Goal: Find specific page/section: Find specific page/section

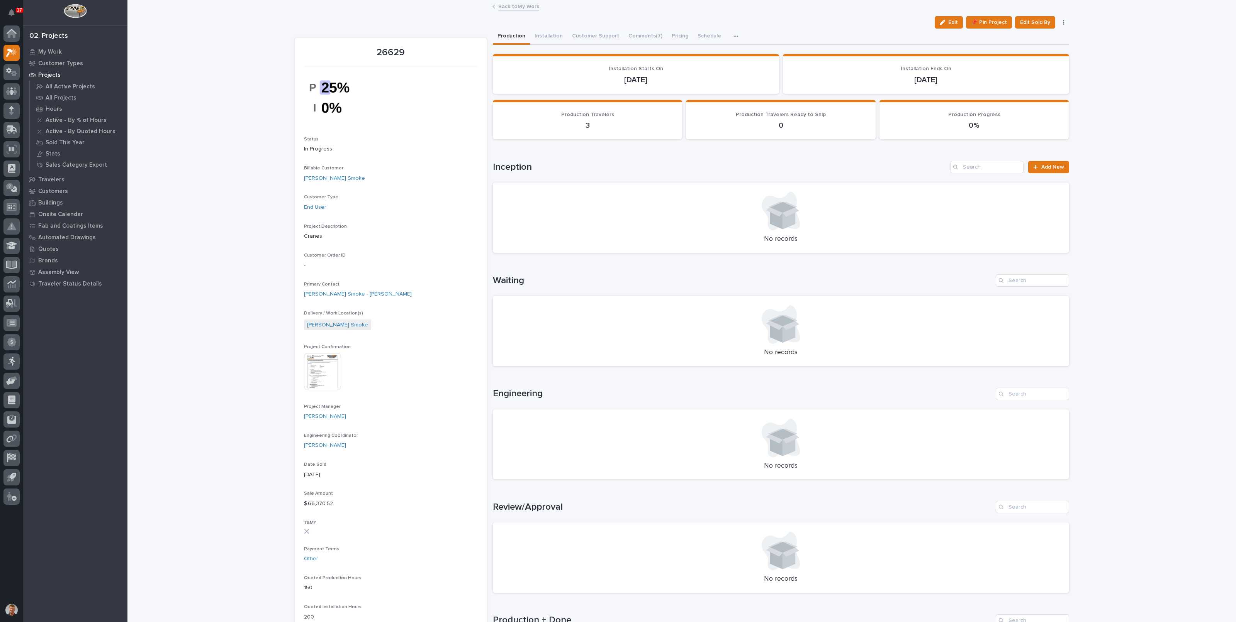
click at [519, 8] on link "Back to My Work" at bounding box center [518, 6] width 41 height 9
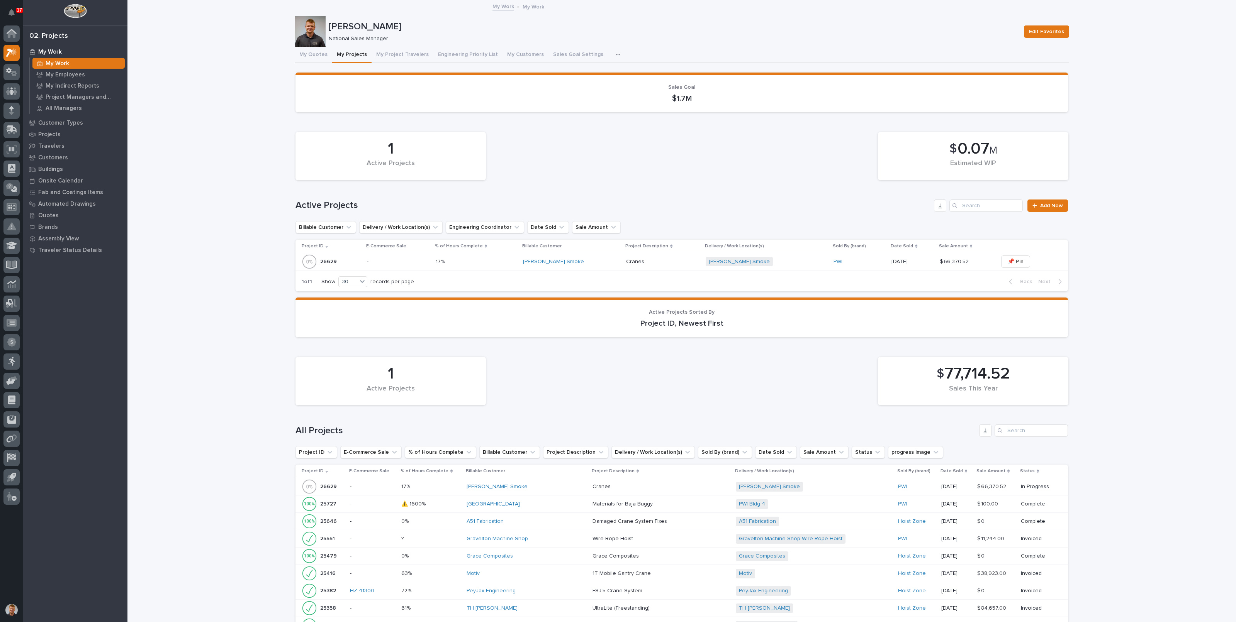
click at [313, 58] on button "My Quotes" at bounding box center [313, 55] width 37 height 16
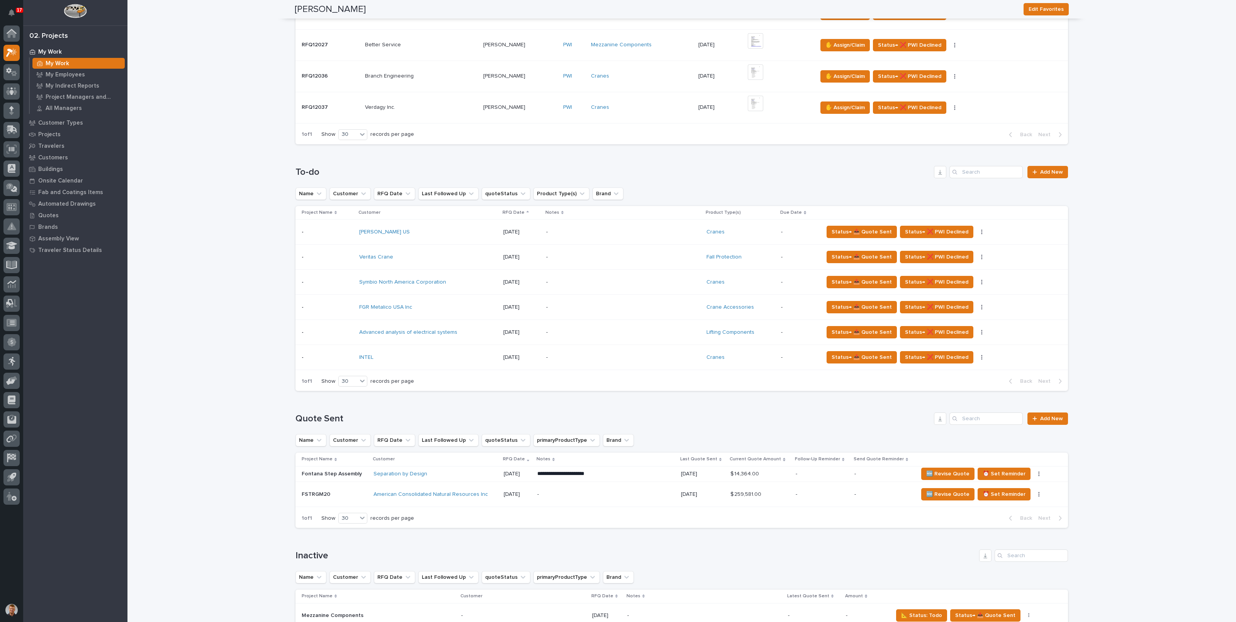
scroll to position [241, 0]
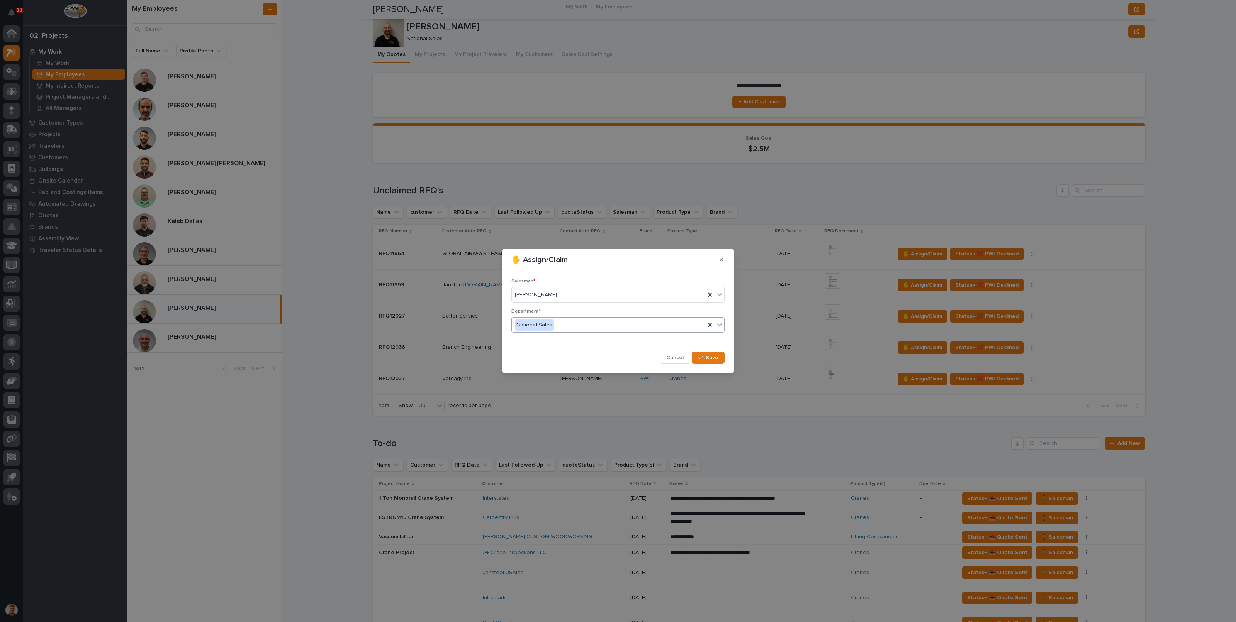
scroll to position [154, 0]
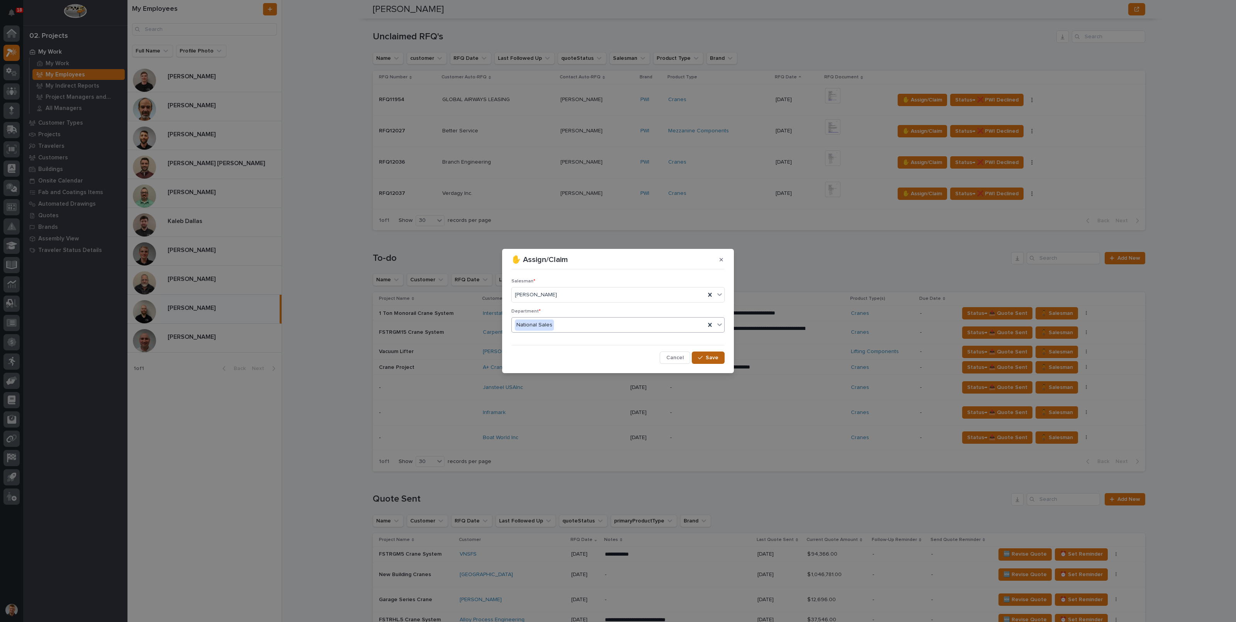
click at [715, 356] on span "Save" at bounding box center [712, 357] width 13 height 7
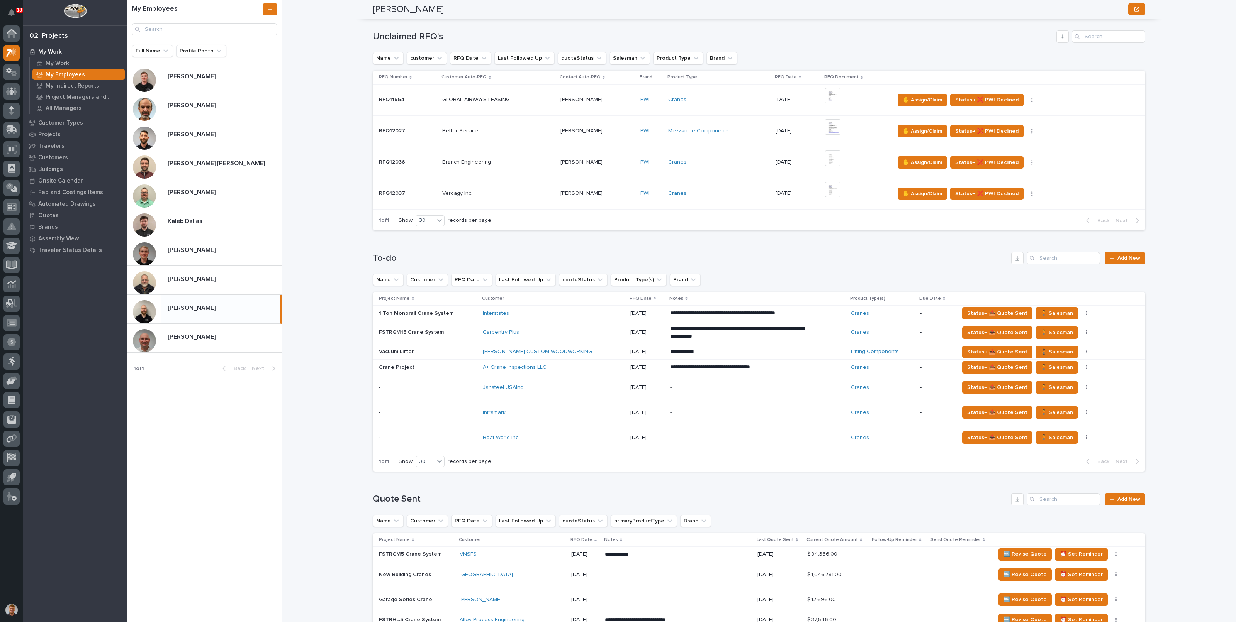
click at [339, 178] on div "**********" at bounding box center [763, 311] width 945 height 622
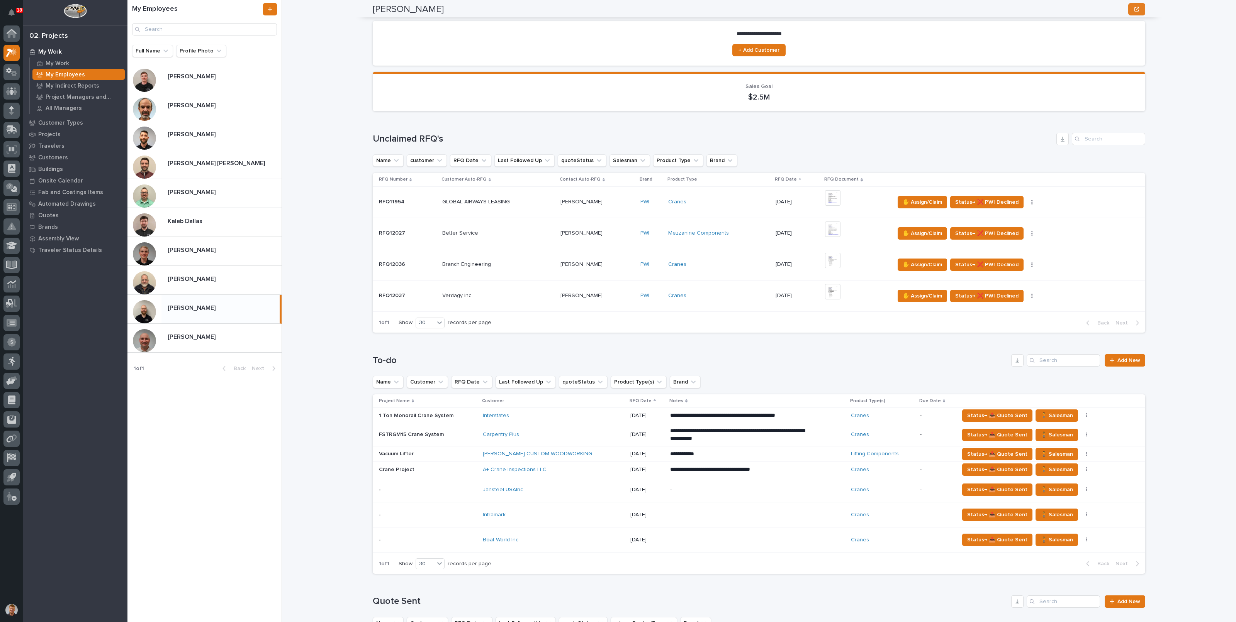
scroll to position [0, 0]
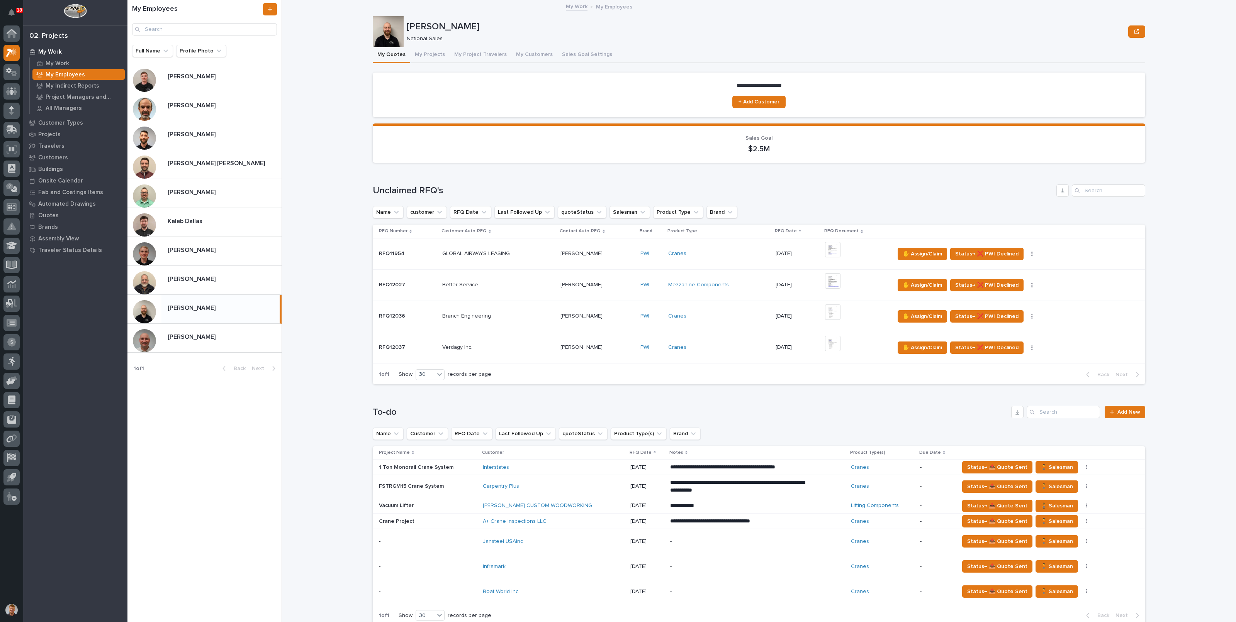
click at [187, 220] on p "Kaleb Dallas" at bounding box center [186, 220] width 36 height 9
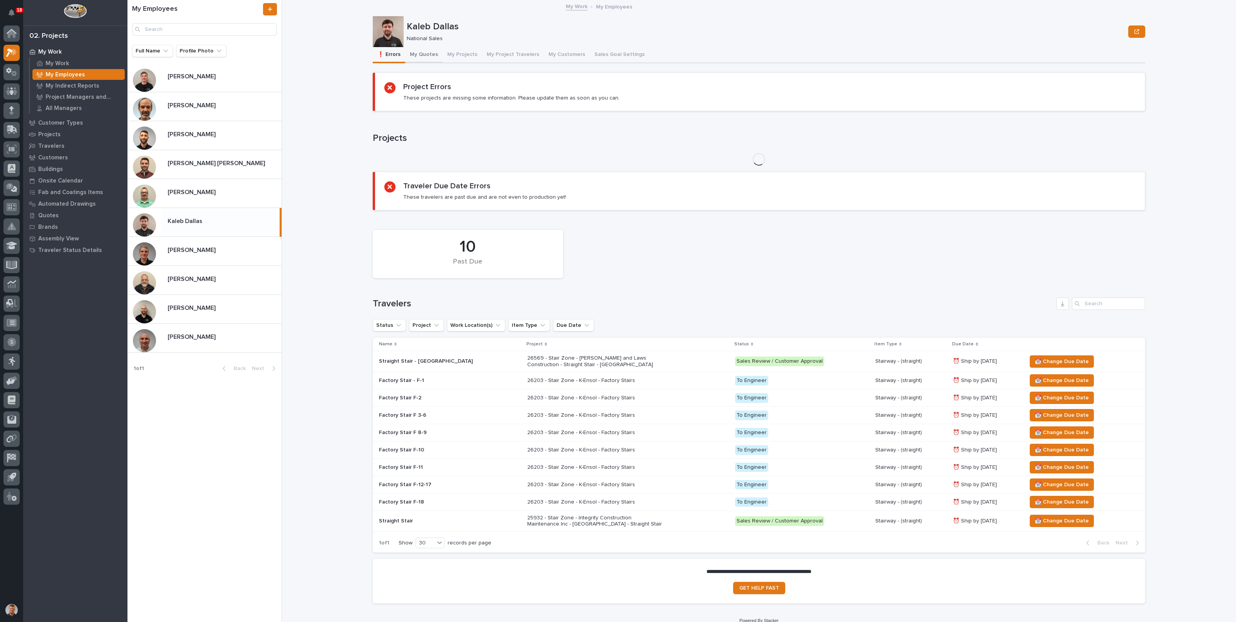
click at [405, 53] on button "My Quotes" at bounding box center [423, 55] width 37 height 16
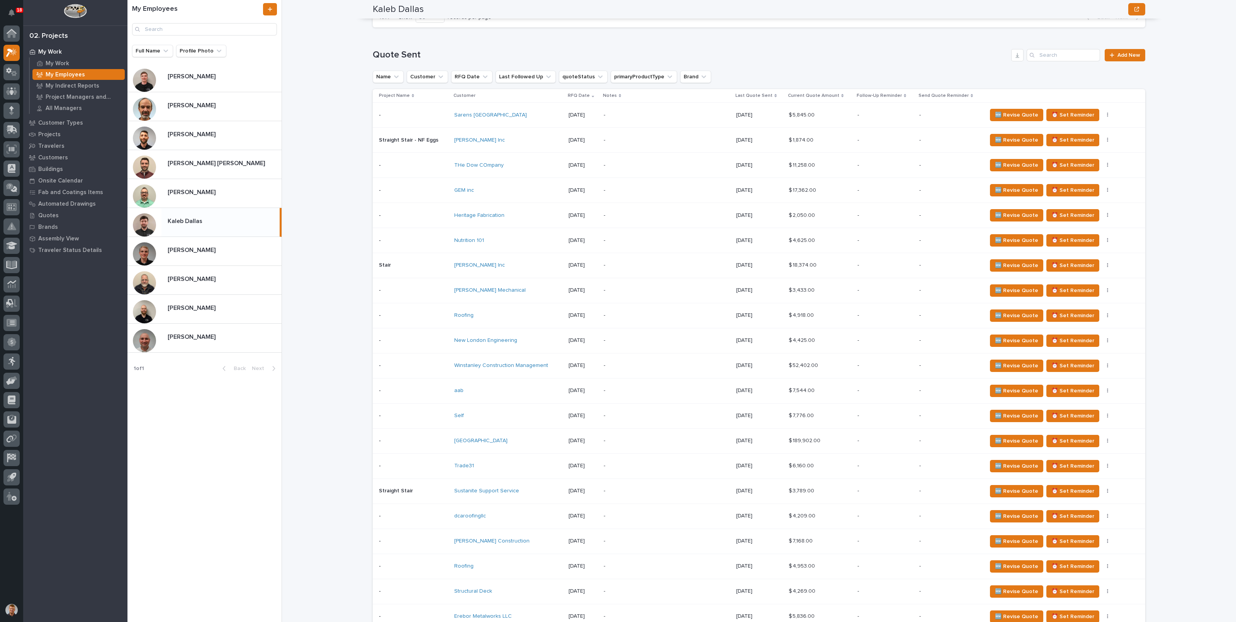
scroll to position [483, 0]
